Goal: Task Accomplishment & Management: Manage account settings

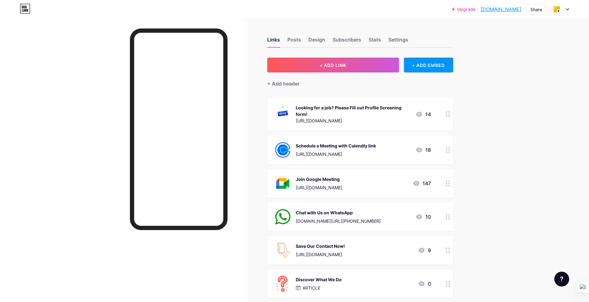
click at [458, 8] on link "Upgrade" at bounding box center [464, 9] width 24 height 5
click at [395, 40] on div "Settings" at bounding box center [399, 41] width 20 height 11
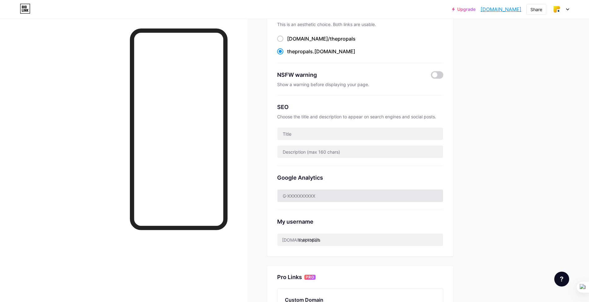
scroll to position [83, 0]
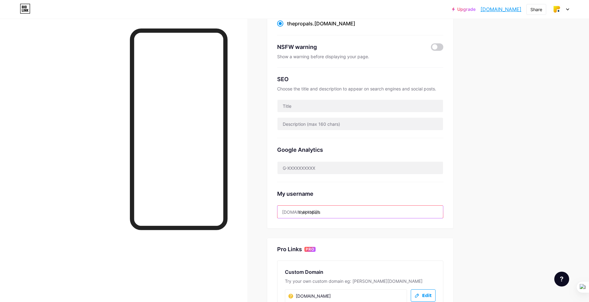
click at [319, 215] on input "thepropals" at bounding box center [361, 212] width 166 height 12
drag, startPoint x: 302, startPoint y: 213, endPoint x: 352, endPoint y: 213, distance: 50.6
click at [351, 213] on input "thepropals" at bounding box center [361, 212] width 166 height 12
click at [558, 166] on div "Upgrade [DOMAIN_NAME].... [DOMAIN_NAME] Share Switch accounts The Propals [DOMA…" at bounding box center [294, 195] width 589 height 556
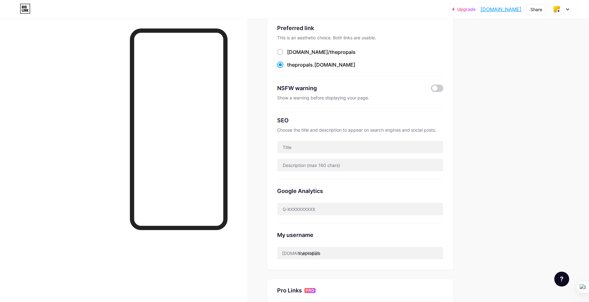
scroll to position [0, 0]
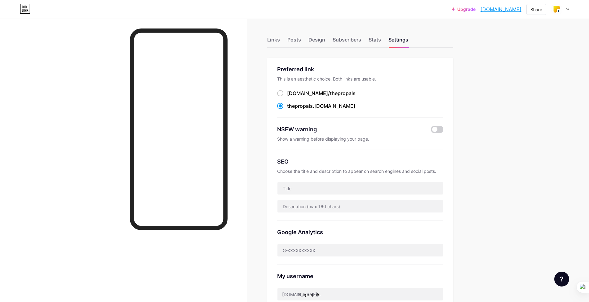
click at [570, 12] on div "Upgrade [DOMAIN_NAME].... [DOMAIN_NAME] Share Switch accounts The Propals [DOMA…" at bounding box center [294, 9] width 589 height 11
click at [493, 7] on link "[DOMAIN_NAME]" at bounding box center [501, 9] width 41 height 7
click at [317, 40] on div "Design" at bounding box center [317, 41] width 17 height 11
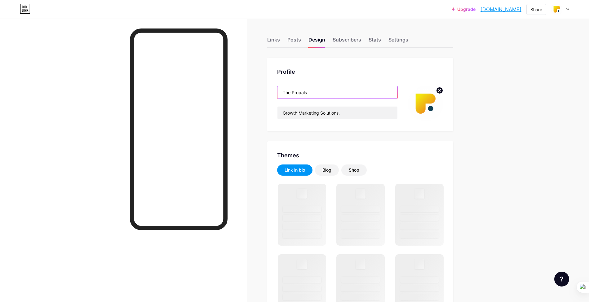
click at [315, 92] on input "The Propals" at bounding box center [338, 92] width 120 height 12
drag, startPoint x: 293, startPoint y: 93, endPoint x: 270, endPoint y: 92, distance: 23.6
click at [270, 92] on div "Profile The Propals Growth Marketing Solutions." at bounding box center [360, 95] width 186 height 74
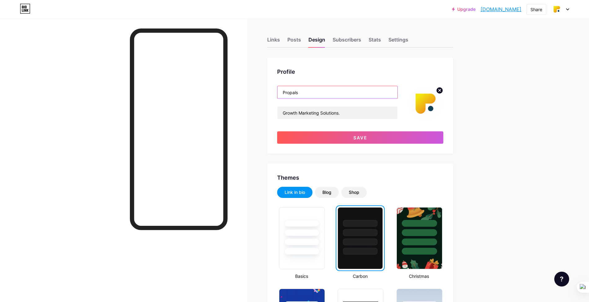
click at [314, 93] on input "Propals" at bounding box center [338, 92] width 120 height 12
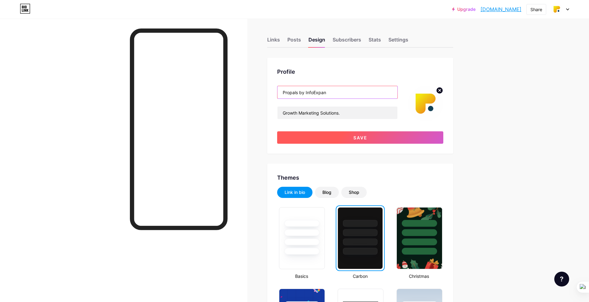
type input "Propals by InfoExpan"
click at [355, 140] on button "Save" at bounding box center [360, 138] width 166 height 12
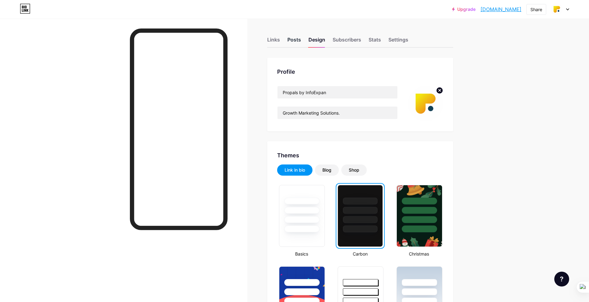
click at [293, 41] on div "Posts" at bounding box center [295, 41] width 14 height 11
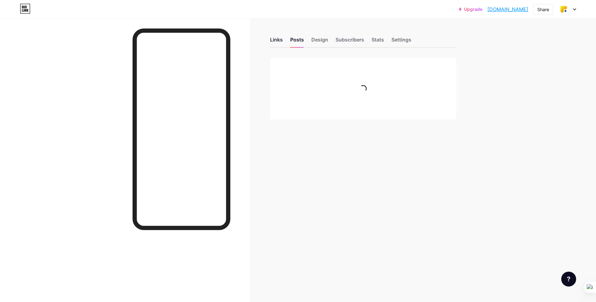
click at [277, 43] on div "Links" at bounding box center [276, 41] width 13 height 11
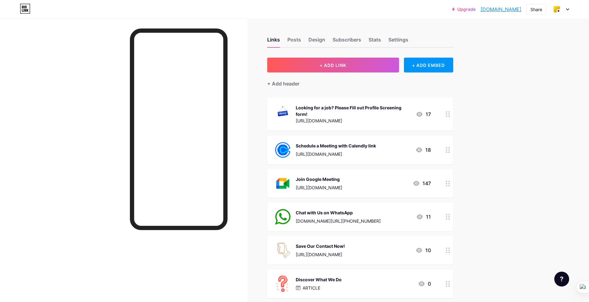
click at [377, 113] on div "Looking for a job? Please Fill out Profile Screening form!" at bounding box center [353, 111] width 115 height 13
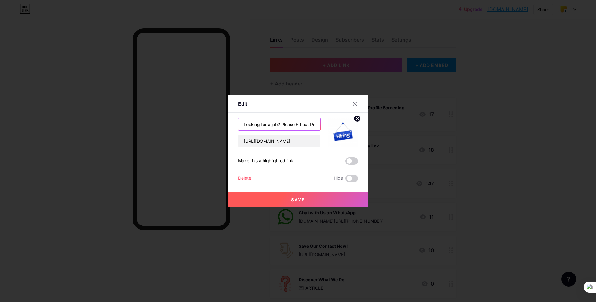
drag, startPoint x: 309, startPoint y: 124, endPoint x: 225, endPoint y: 114, distance: 84.3
click at [225, 114] on div "Edit Content YouTube Play YouTube video without leaving your page. ADD Vimeo Pl…" at bounding box center [298, 151] width 596 height 302
click at [302, 127] on input "Profile Screening form!" at bounding box center [279, 124] width 82 height 12
click at [242, 125] on input "Profile Screening form" at bounding box center [279, 124] width 82 height 12
type input "Please fill Profile Screening form"
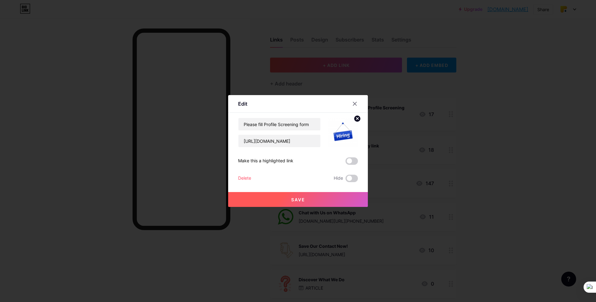
click at [308, 202] on button "Save" at bounding box center [298, 199] width 140 height 15
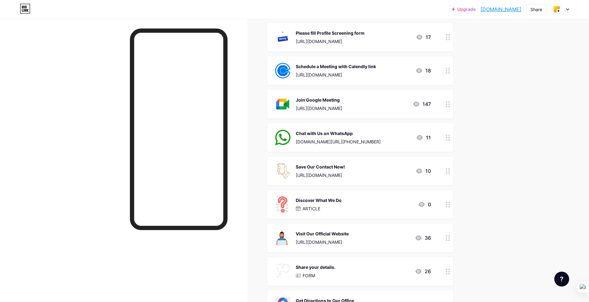
scroll to position [124, 0]
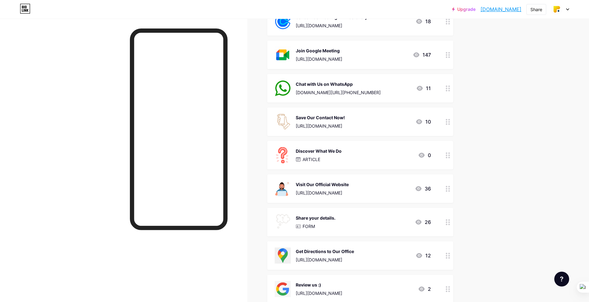
click at [346, 157] on div "Discover What We Do ARTICLE 0" at bounding box center [353, 155] width 156 height 16
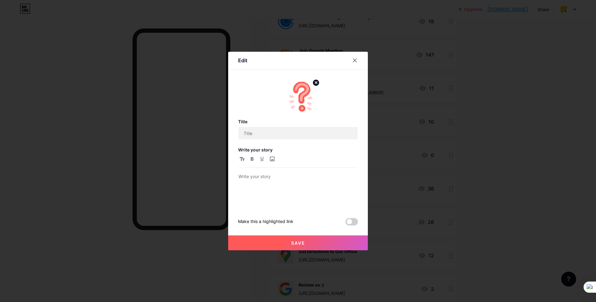
type input "Discover What We Do"
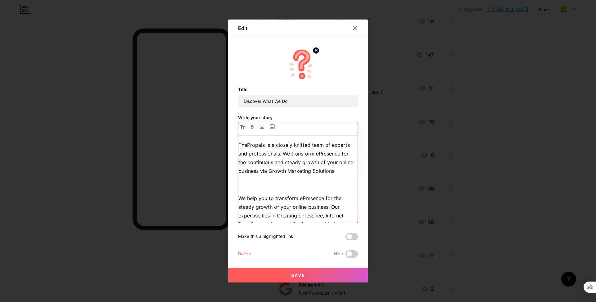
click at [315, 201] on p "We help you to transform ePresence for the steady growth of your online busines…" at bounding box center [297, 215] width 119 height 43
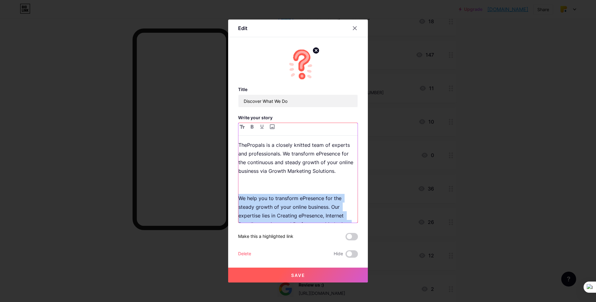
click at [315, 201] on p "We help you to transform ePresence for the steady growth of your online busines…" at bounding box center [297, 215] width 119 height 43
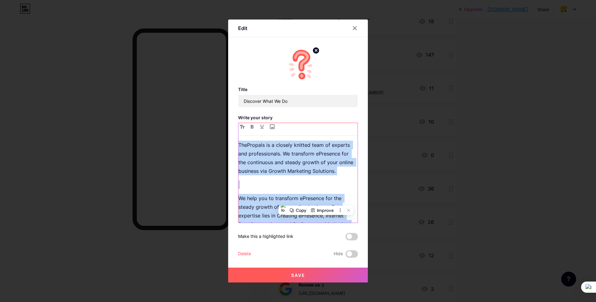
copy div "ThePropals is a closely knitted team of experts and professionals. We transform…"
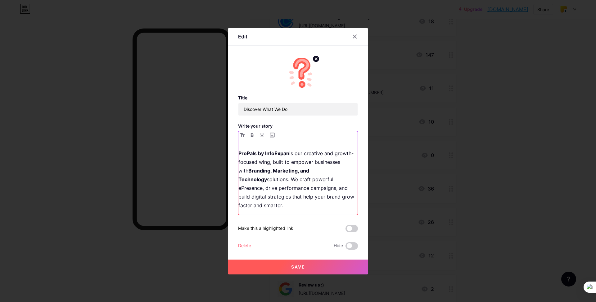
click at [239, 181] on p "ProPals by InfoExpan is our creative and growth-focused wing, built to empower …" at bounding box center [297, 179] width 119 height 61
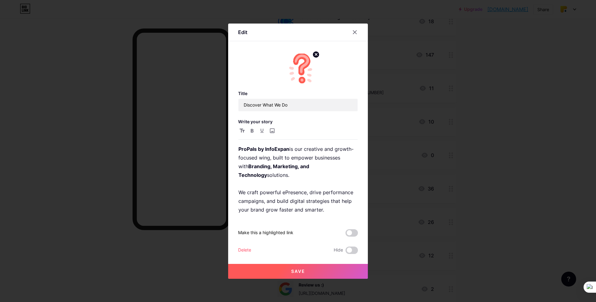
click at [296, 269] on span "Save" at bounding box center [298, 271] width 14 height 5
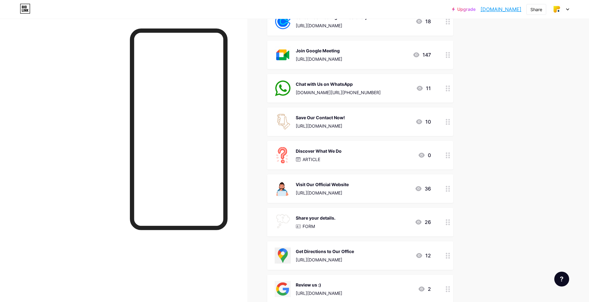
click at [347, 150] on div "Discover What We Do ARTICLE 0" at bounding box center [353, 155] width 156 height 16
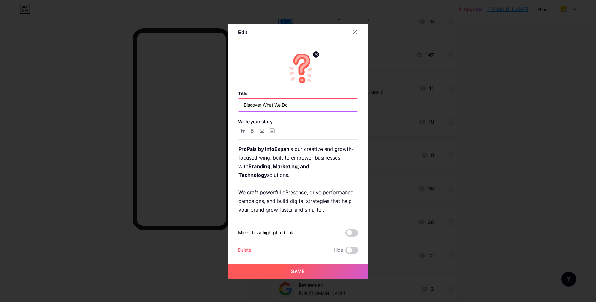
drag, startPoint x: 295, startPoint y: 110, endPoint x: 228, endPoint y: 105, distance: 67.1
click at [228, 105] on div "Edit Title Discover What We Do Write your story ProPals by InfoExpan is our cre…" at bounding box center [298, 151] width 596 height 302
type input "Who we are?"
click at [295, 269] on span "Save" at bounding box center [298, 271] width 14 height 5
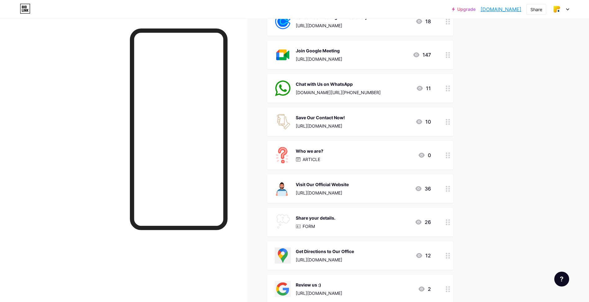
scroll to position [0, 0]
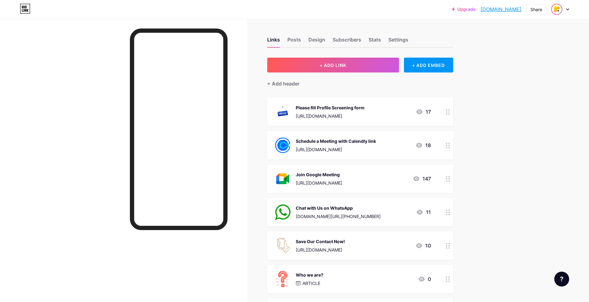
click at [561, 8] on img at bounding box center [557, 9] width 10 height 10
click at [508, 166] on div "Upgrade [DOMAIN_NAME].... [DOMAIN_NAME] Share Switch accounts Propals by InfoEx…" at bounding box center [294, 306] width 589 height 612
click at [321, 37] on div "Design" at bounding box center [317, 41] width 17 height 11
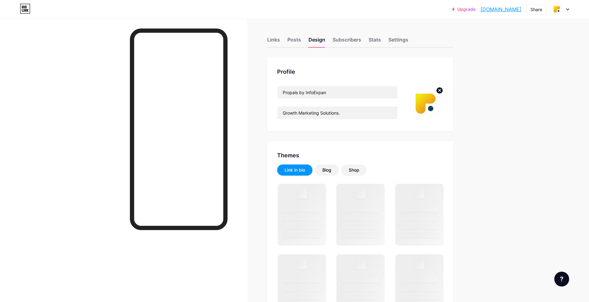
click at [427, 104] on img at bounding box center [426, 104] width 36 height 36
click at [441, 90] on icon at bounding box center [440, 90] width 2 height 2
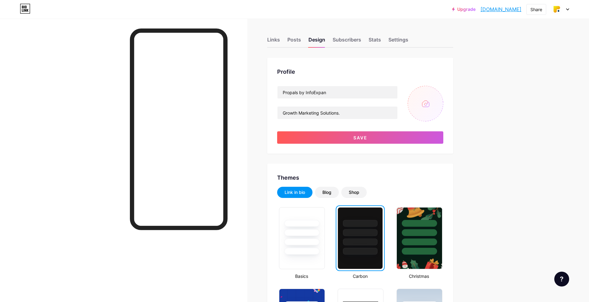
click at [437, 105] on input "file" at bounding box center [426, 104] width 36 height 36
type input "C:\fakepath\logo propals-01.png"
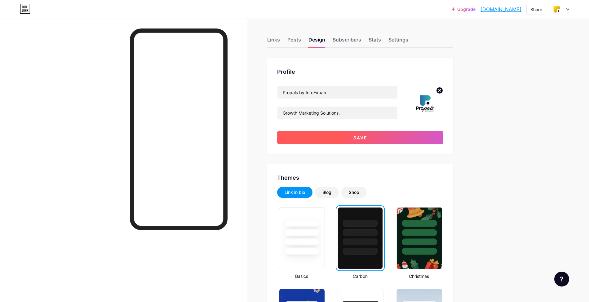
click at [336, 139] on button "Save" at bounding box center [360, 138] width 166 height 12
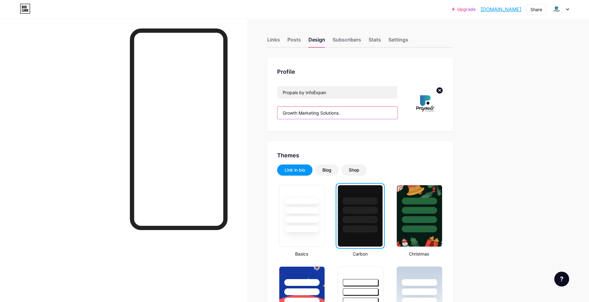
click at [309, 113] on input "Growth Marketing Solutions." at bounding box center [338, 113] width 120 height 12
click at [321, 114] on input "Growth Marketing Solutions." at bounding box center [338, 113] width 120 height 12
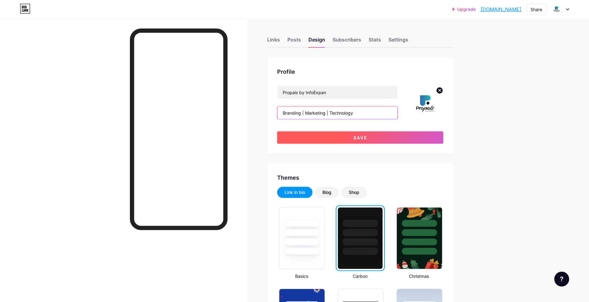
type input "Branding | Marketing | Technology"
click at [342, 138] on button "Save" at bounding box center [360, 138] width 166 height 12
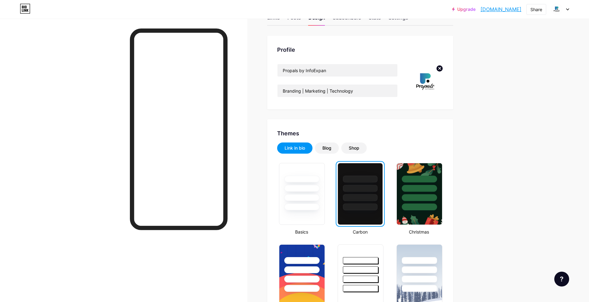
scroll to position [165, 0]
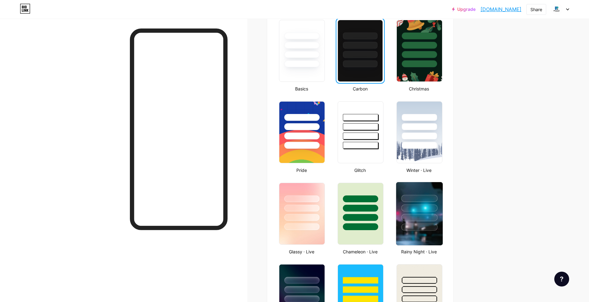
click at [433, 215] on div at bounding box center [419, 217] width 36 height 7
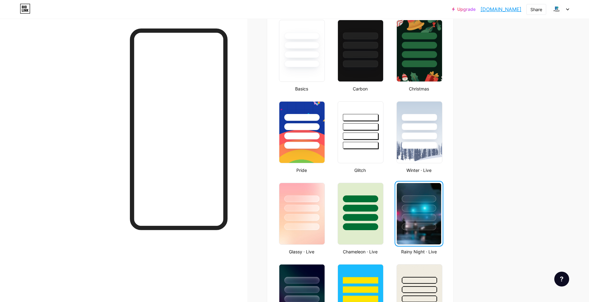
scroll to position [0, 0]
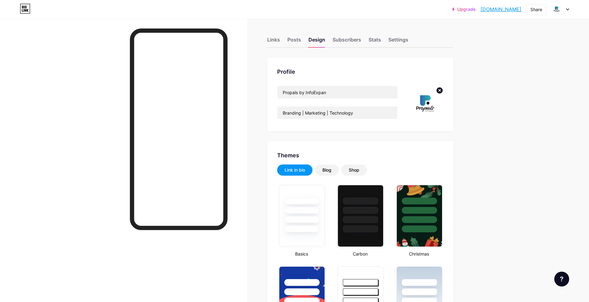
click at [431, 108] on img at bounding box center [426, 104] width 36 height 36
click at [442, 92] on circle at bounding box center [439, 90] width 7 height 7
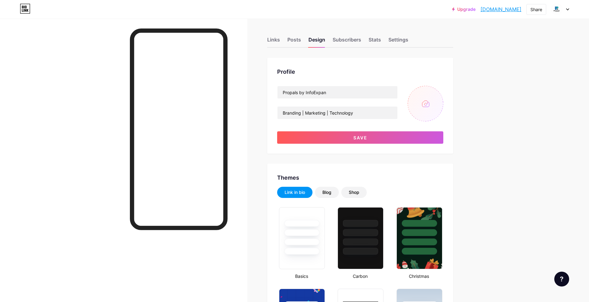
click at [433, 97] on input "file" at bounding box center [426, 104] width 36 height 36
type input "C:\fakepath\propals_logo_400x400.png"
click at [443, 91] on circle at bounding box center [439, 90] width 7 height 7
click at [434, 99] on input "file" at bounding box center [426, 104] width 36 height 36
type input "C:\fakepath\for Biolink.jpg"
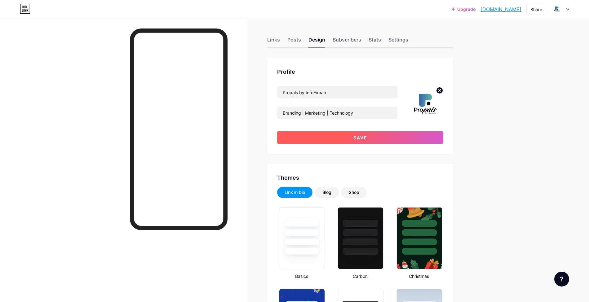
click at [350, 137] on button "Save" at bounding box center [360, 138] width 166 height 12
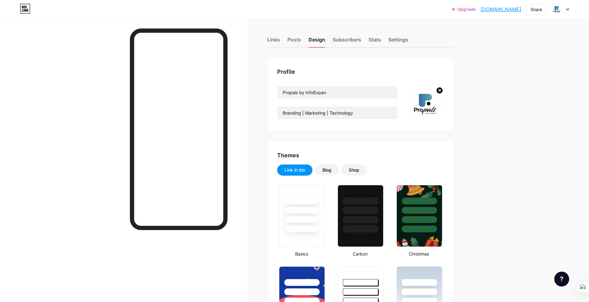
drag, startPoint x: 514, startPoint y: 78, endPoint x: 508, endPoint y: 58, distance: 20.3
